Goal: Transaction & Acquisition: Purchase product/service

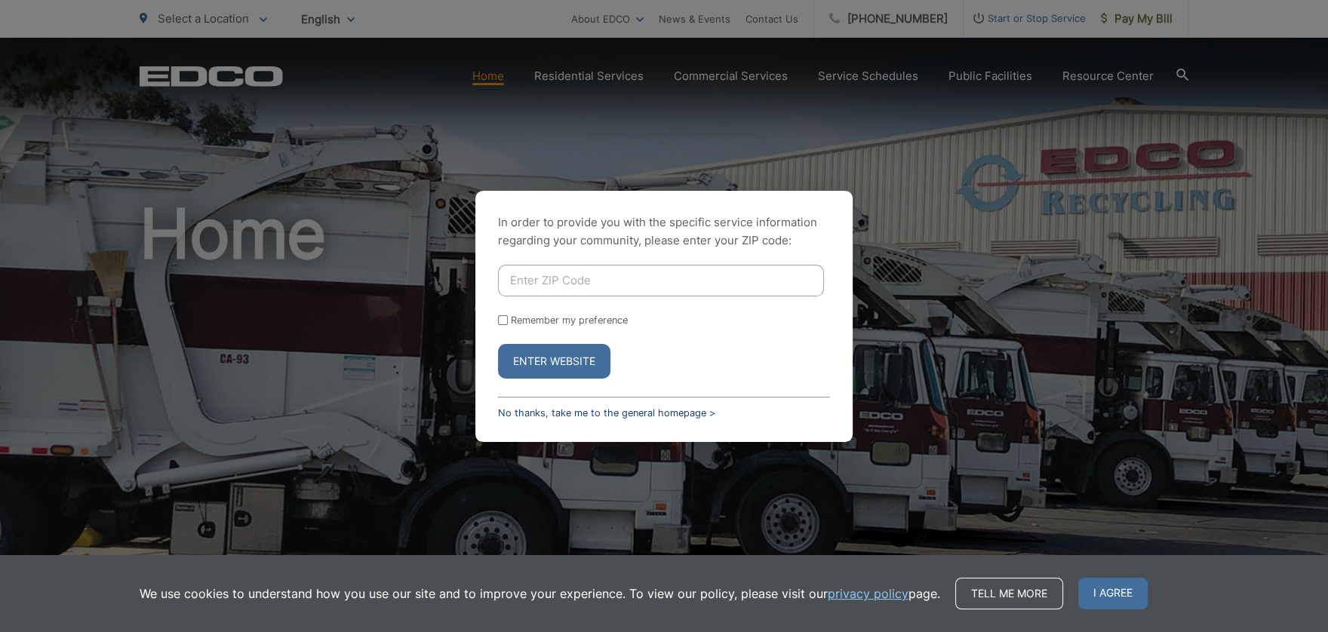
click at [552, 411] on link "No thanks, take me to the general homepage >" at bounding box center [606, 413] width 217 height 11
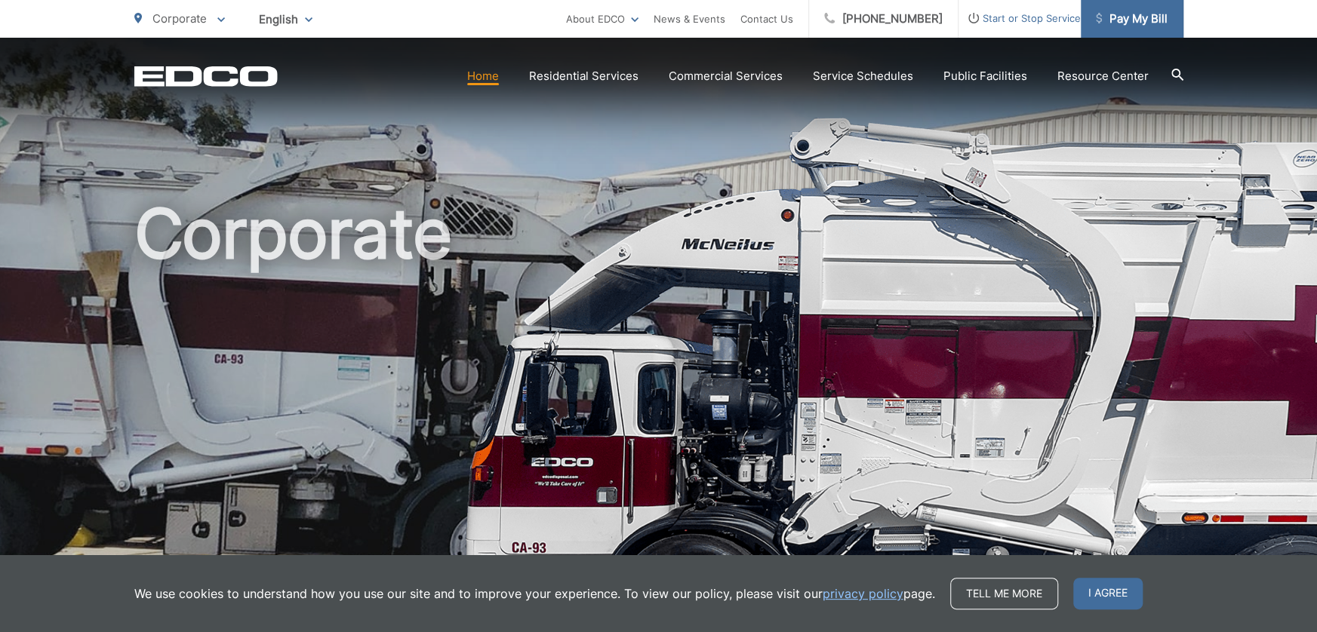
click at [1125, 22] on span "Pay My Bill" at bounding box center [1132, 19] width 72 height 18
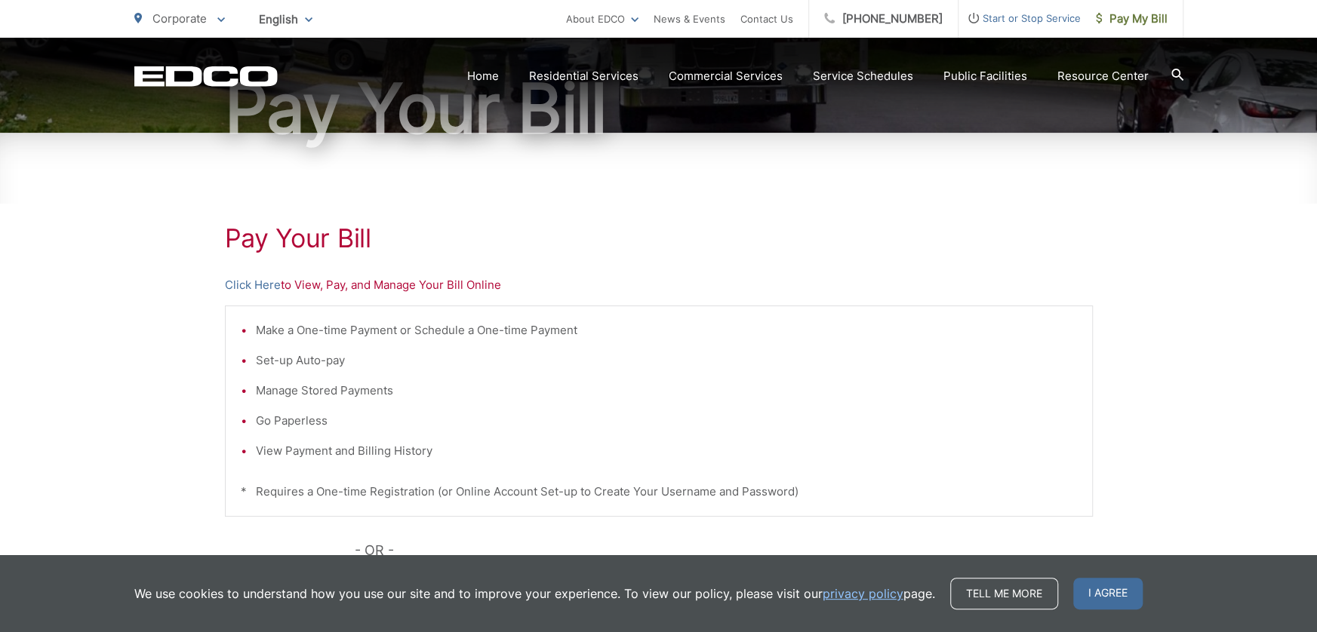
scroll to position [226, 0]
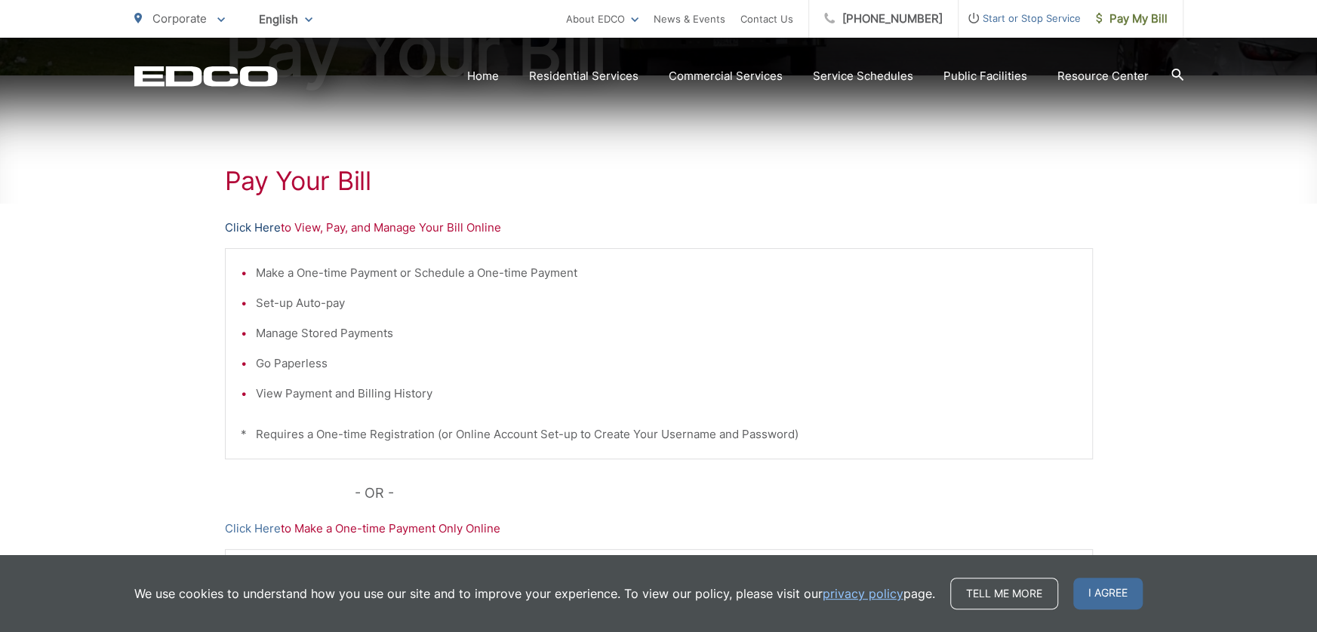
click at [248, 222] on link "Click Here" at bounding box center [253, 228] width 56 height 18
